Goal: Obtain resource: Obtain resource

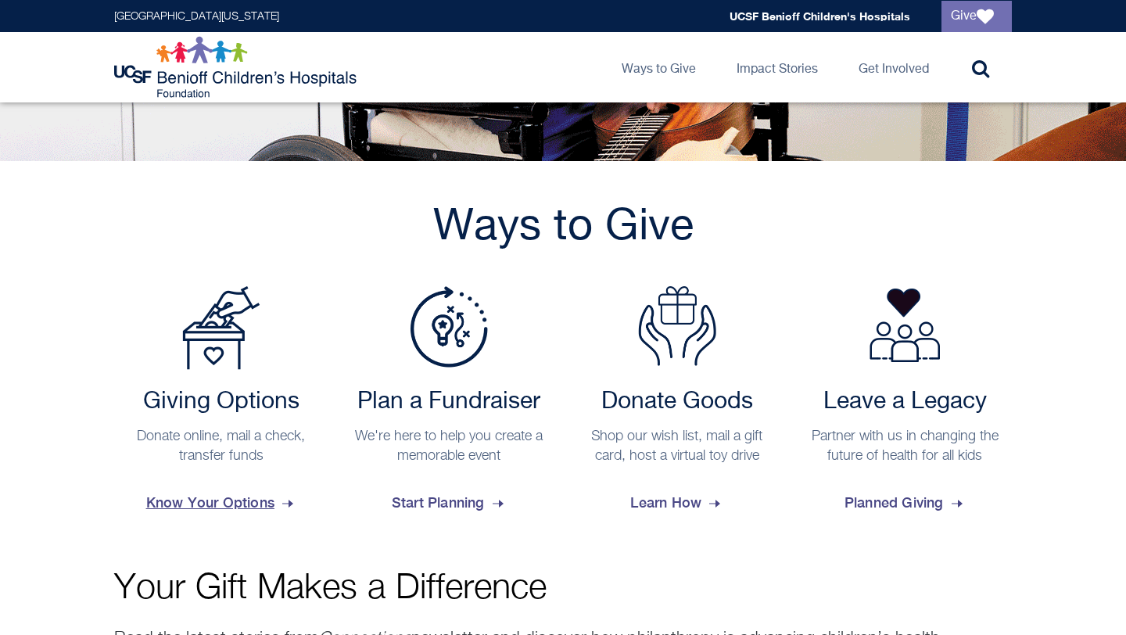
scroll to position [496, 0]
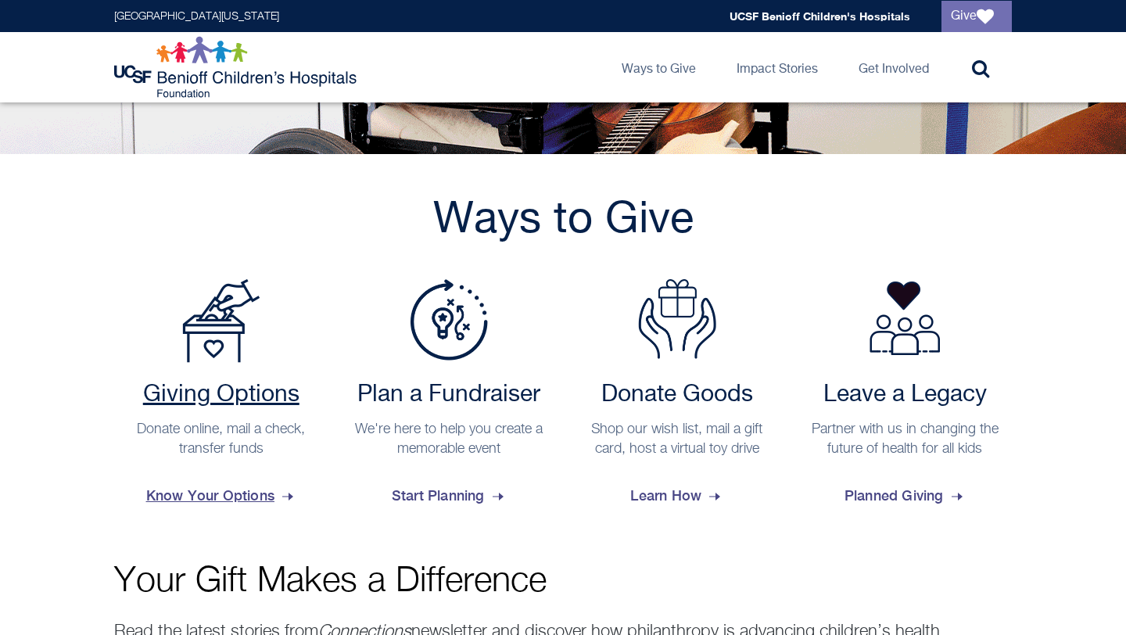
click at [202, 489] on span "Know Your Options" at bounding box center [221, 496] width 150 height 42
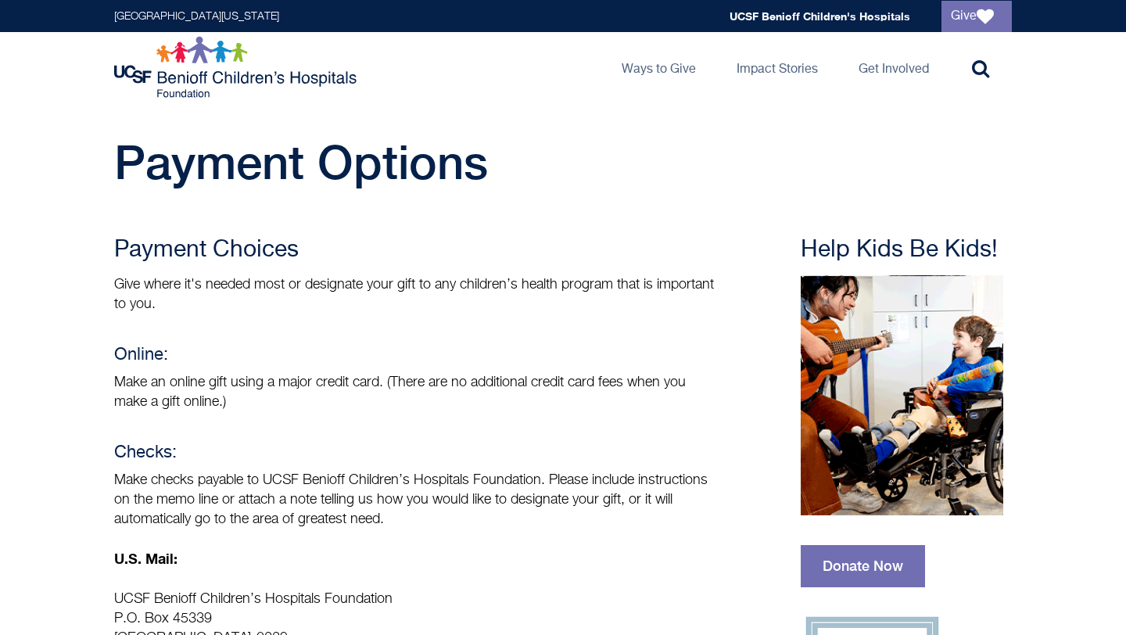
scroll to position [9, 0]
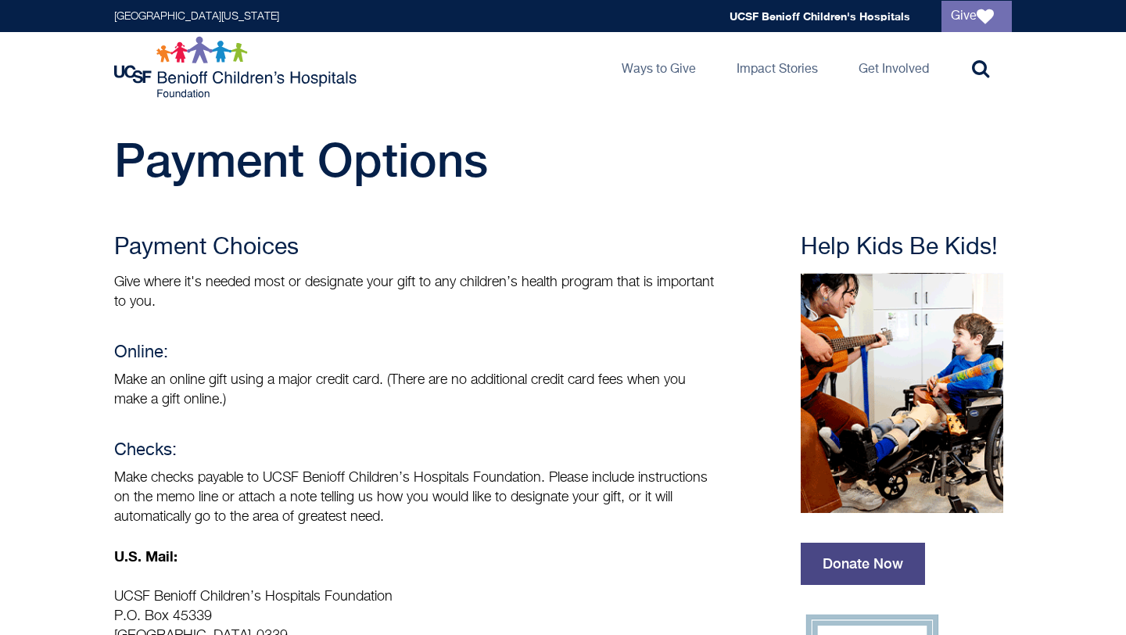
click at [878, 565] on link "Donate Now" at bounding box center [863, 564] width 124 height 42
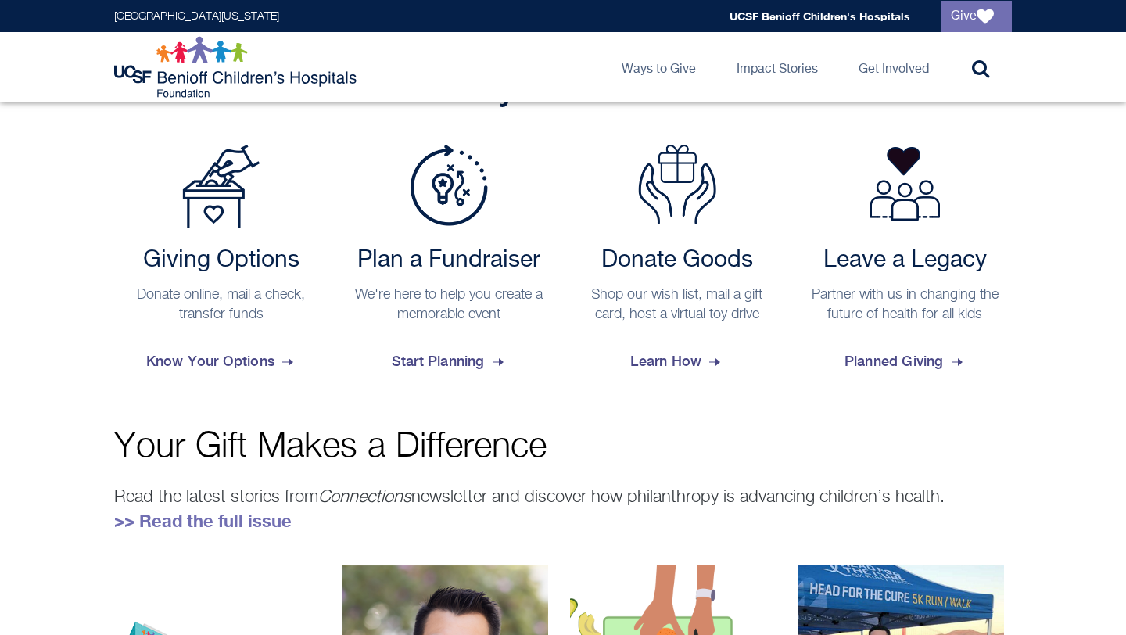
scroll to position [603, 0]
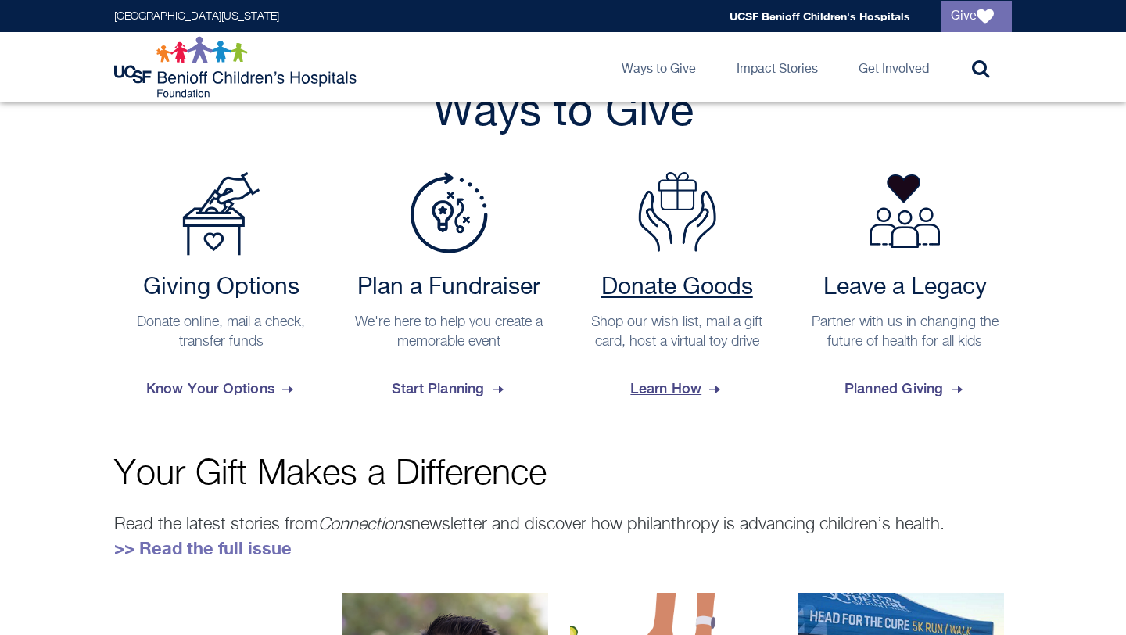
click at [699, 300] on h2 "Donate Goods" at bounding box center [677, 288] width 199 height 28
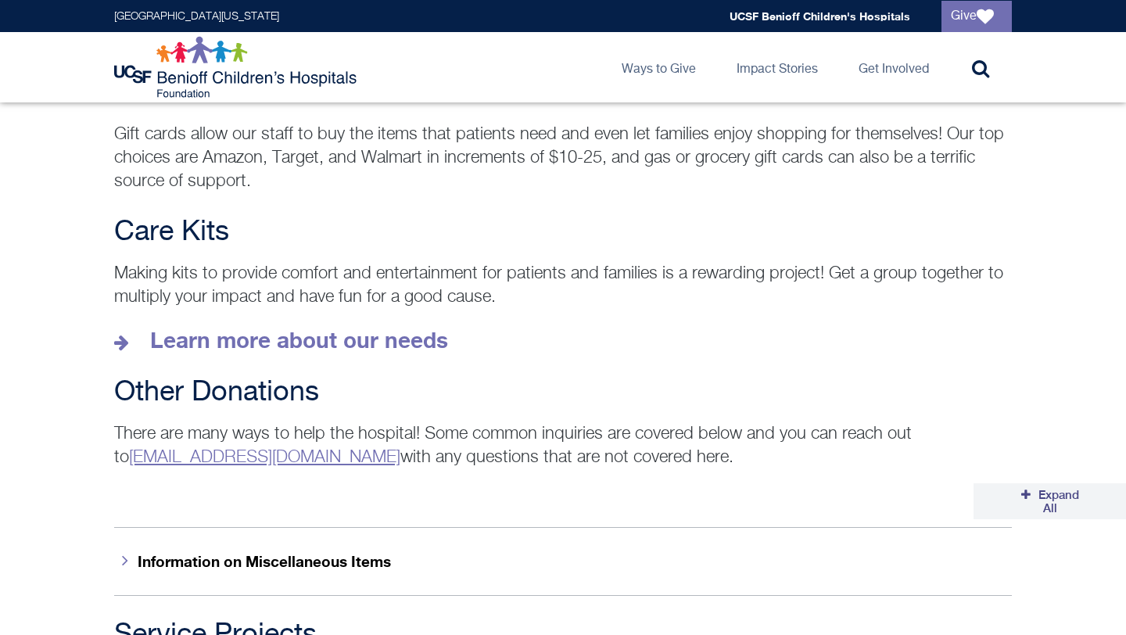
scroll to position [2164, 0]
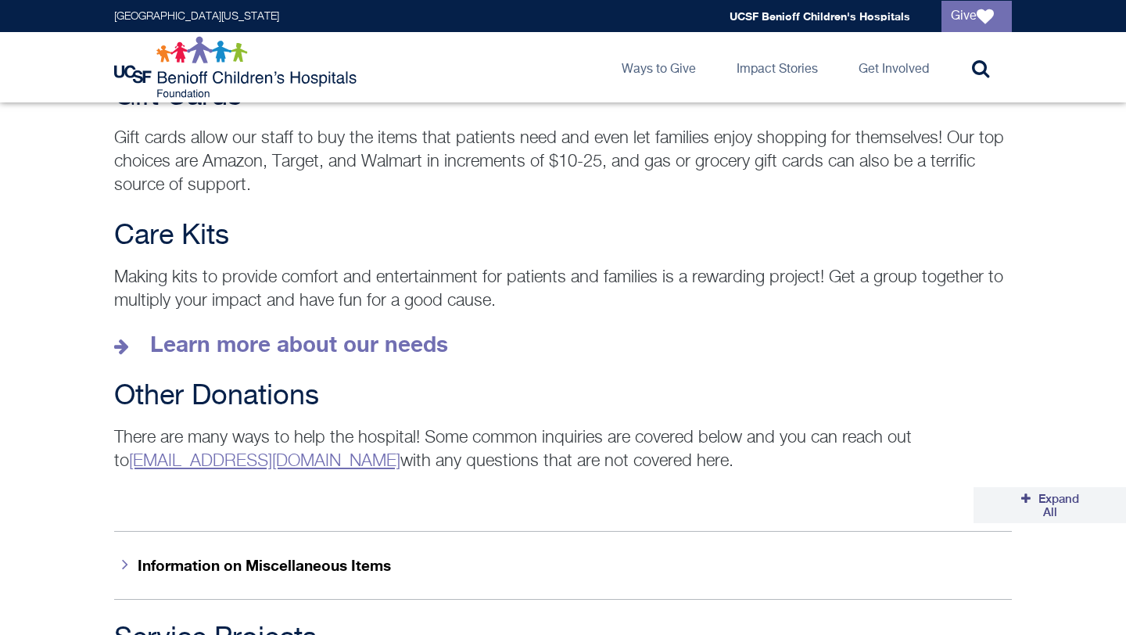
click at [155, 541] on button "Information on Miscellaneous Items" at bounding box center [563, 565] width 898 height 68
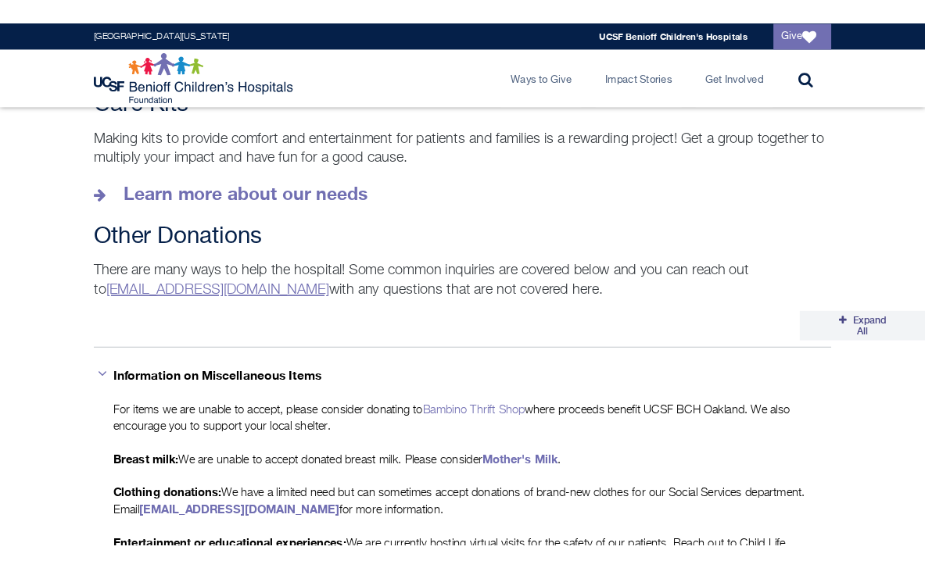
scroll to position [2300, 0]
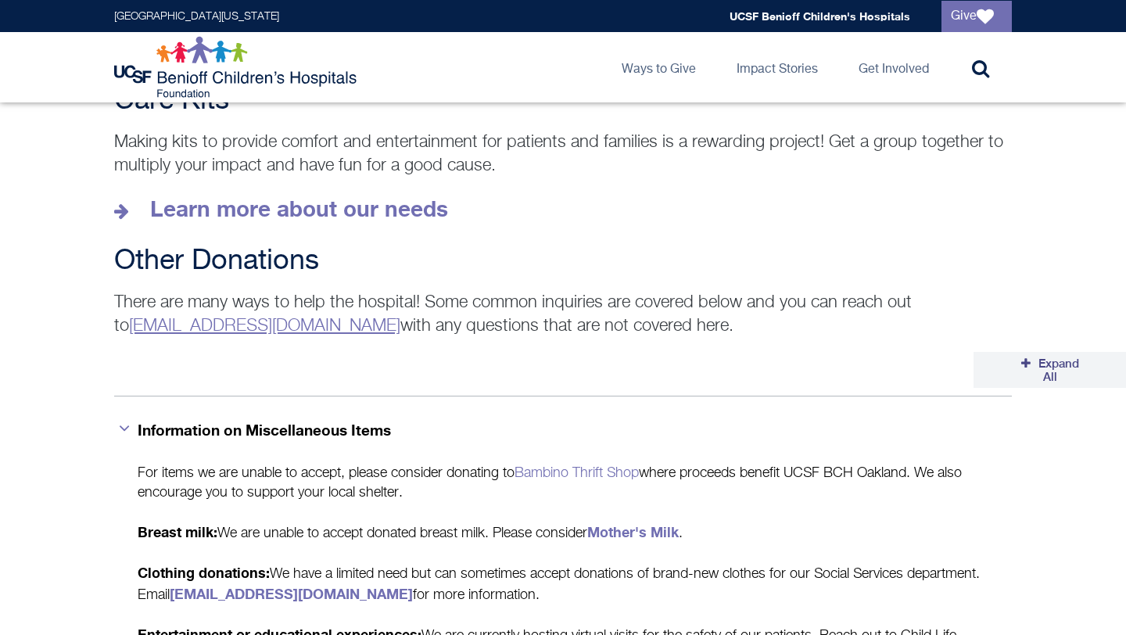
click at [249, 317] on link "[EMAIL_ADDRESS][DOMAIN_NAME]" at bounding box center [264, 325] width 271 height 17
